Goal: Task Accomplishment & Management: Manage account settings

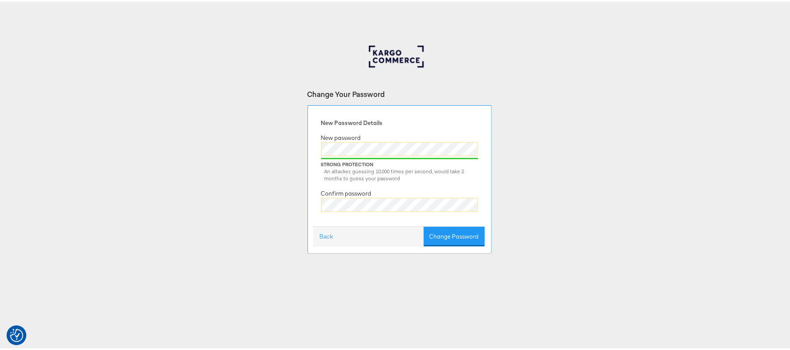
click at [309, 205] on div "New Password Details New password Strong Protection An attacker, guessing 10,00…" at bounding box center [400, 177] width 184 height 147
click at [448, 227] on button "Change Password" at bounding box center [454, 235] width 61 height 20
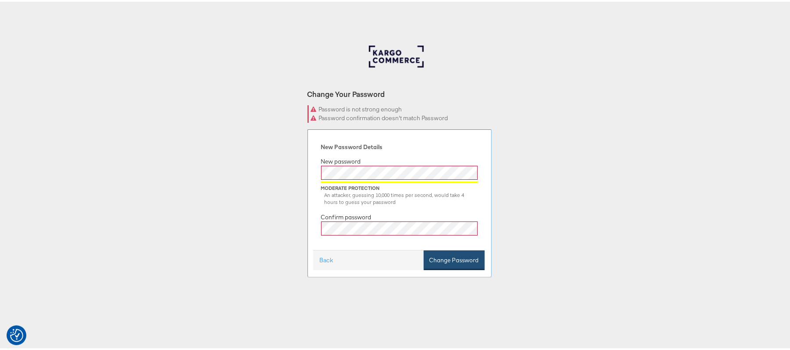
click at [430, 260] on button "Change Password" at bounding box center [454, 259] width 61 height 20
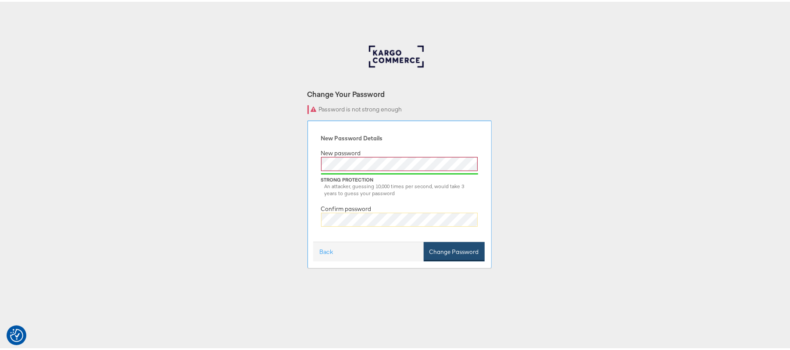
click at [432, 245] on button "Change Password" at bounding box center [454, 250] width 61 height 20
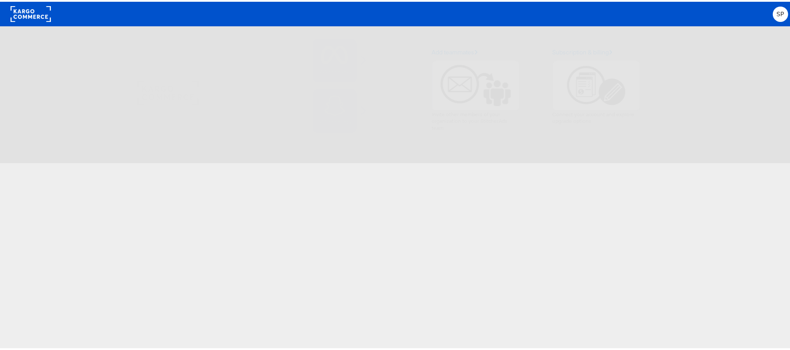
click at [353, 55] on div "Connect a channel Give channel permissions and select accounts to connect Chann…" at bounding box center [263, 92] width 252 height 93
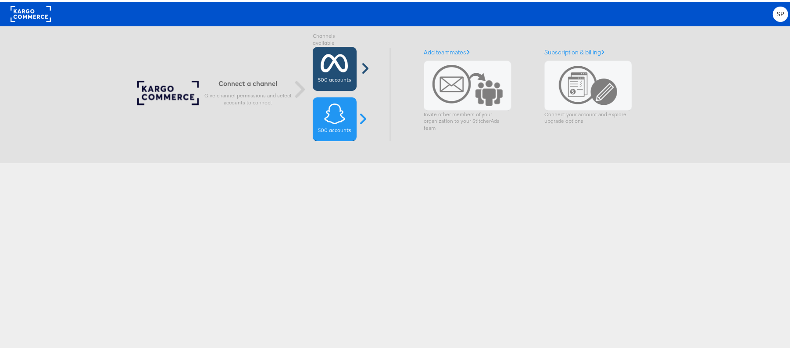
click at [347, 64] on div "500 accounts" at bounding box center [335, 67] width 44 height 44
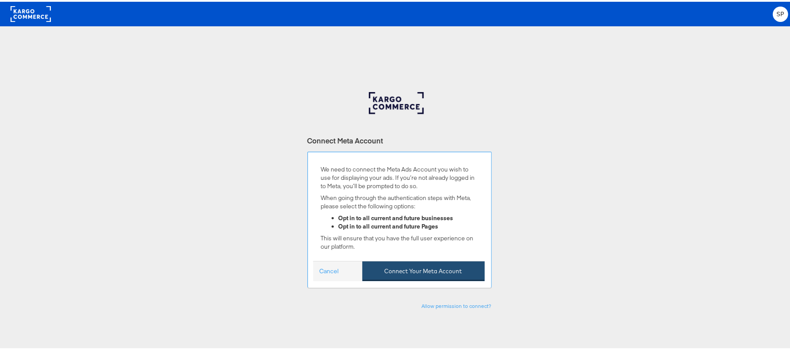
click at [409, 265] on button "Connect Your Meta Account" at bounding box center [423, 270] width 122 height 20
click at [423, 261] on button "Connect Your Meta Account" at bounding box center [423, 270] width 122 height 20
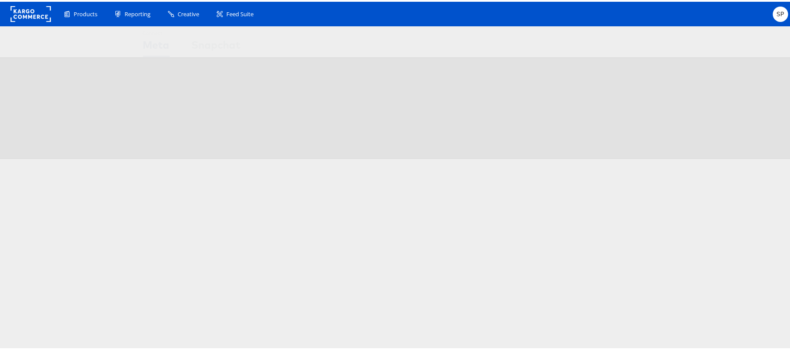
click at [564, 108] on label "500 accounts" at bounding box center [574, 109] width 33 height 7
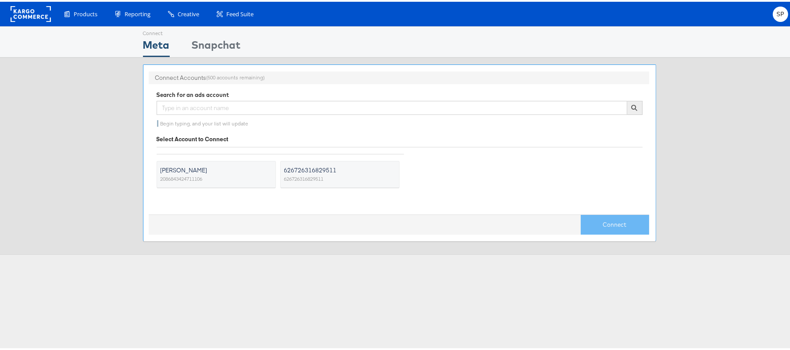
click at [209, 172] on span "[PERSON_NAME]" at bounding box center [211, 168] width 100 height 9
click at [0, 0] on input "[PERSON_NAME] 2086843424711106" at bounding box center [0, 0] width 0 height 0
click at [248, 164] on label "Sanjana Pradhan 2086843424711106" at bounding box center [216, 172] width 119 height 27
click at [0, 0] on input "Sanjana Pradhan 2086843424711106" at bounding box center [0, 0] width 0 height 0
click at [329, 184] on label "626726316829511 626726316829511" at bounding box center [339, 172] width 119 height 27
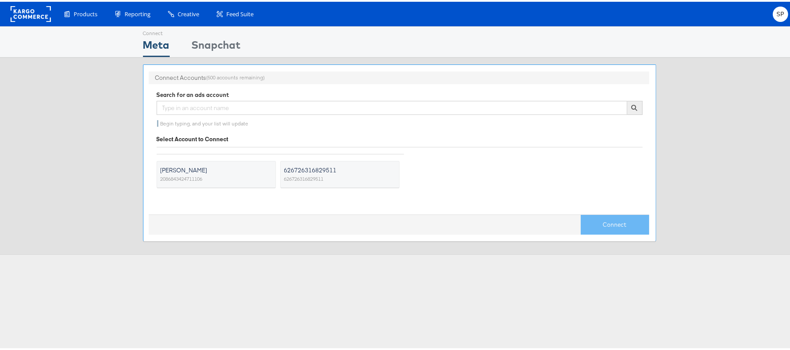
click at [0, 0] on input "626726316829511 626726316829511" at bounding box center [0, 0] width 0 height 0
click at [225, 168] on span "[PERSON_NAME]" at bounding box center [211, 168] width 100 height 9
click at [0, 0] on input "Sanjana Pradhan 2086843424711106" at bounding box center [0, 0] width 0 height 0
click at [322, 182] on span "626726316829511" at bounding box center [303, 177] width 39 height 9
click at [0, 0] on input "626726316829511 626726316829511" at bounding box center [0, 0] width 0 height 0
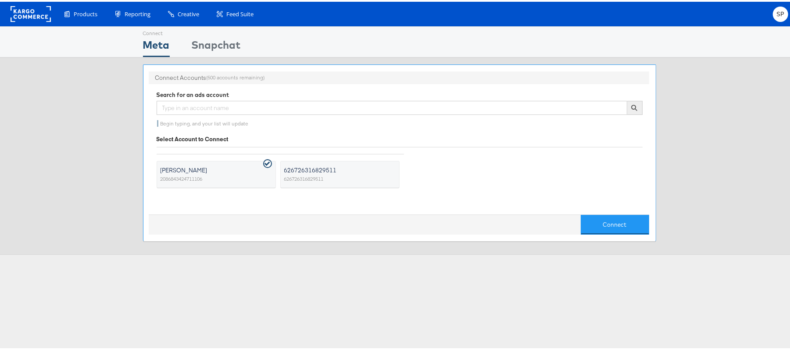
click at [241, 173] on span "Sanjana Pradhan" at bounding box center [211, 168] width 100 height 9
click at [0, 0] on input "Sanjana Pradhan 2086843424711106" at bounding box center [0, 0] width 0 height 0
click at [227, 171] on span "Sanjana Pradhan" at bounding box center [211, 168] width 100 height 9
click at [0, 0] on input "Sanjana Pradhan 2086843424711106" at bounding box center [0, 0] width 0 height 0
click at [602, 227] on button "Connect" at bounding box center [615, 223] width 68 height 20
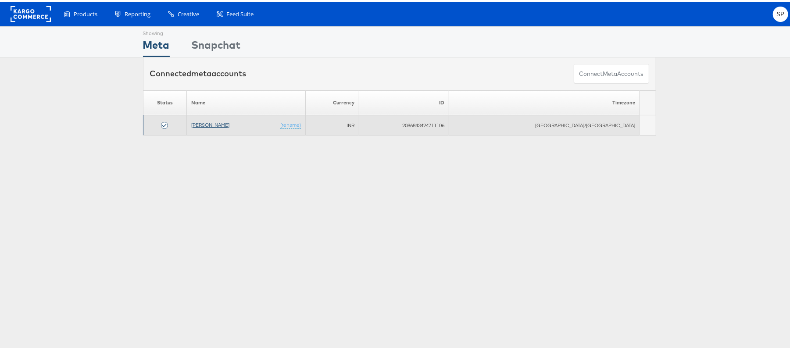
click at [229, 122] on link "Sanjana Pradhan" at bounding box center [210, 123] width 38 height 7
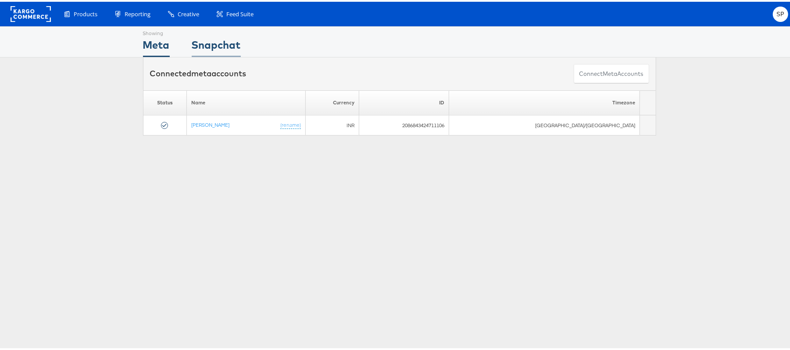
click at [203, 39] on div "Snapchat" at bounding box center [216, 46] width 49 height 20
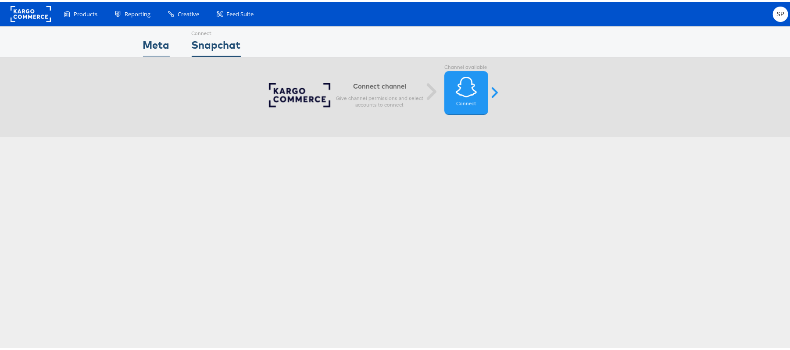
click at [163, 39] on div "Meta" at bounding box center [156, 46] width 27 height 20
